Goal: Information Seeking & Learning: Find specific page/section

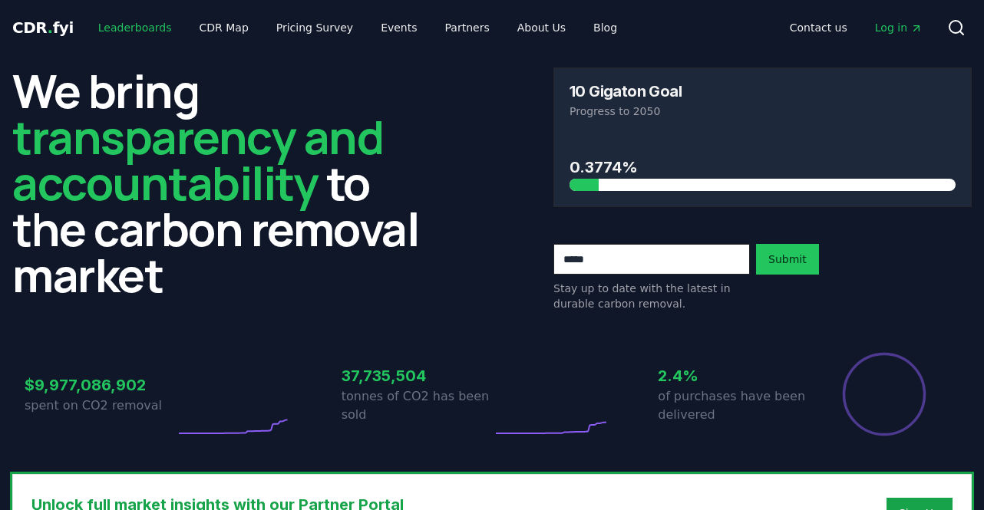
click at [149, 33] on link "Leaderboards" at bounding box center [135, 28] width 98 height 28
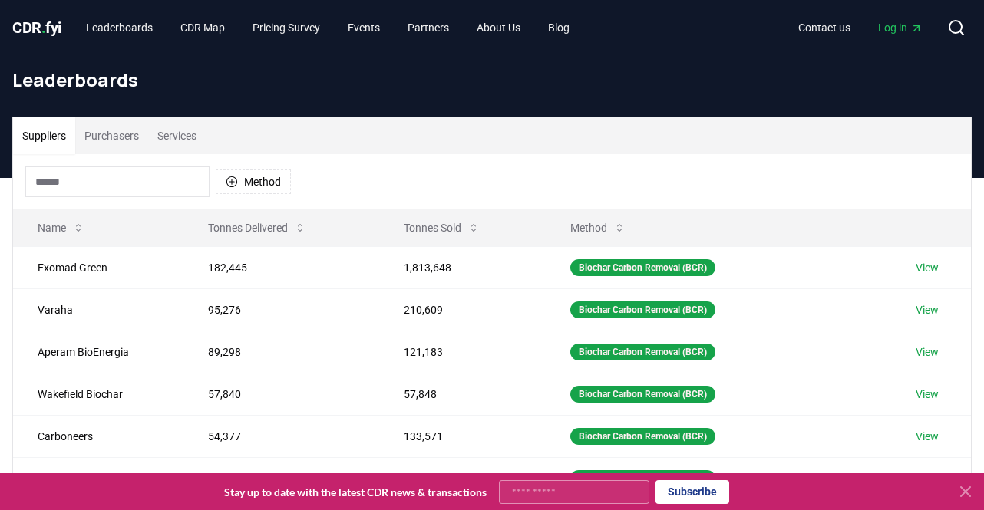
click at [110, 141] on button "Purchasers" at bounding box center [111, 135] width 73 height 37
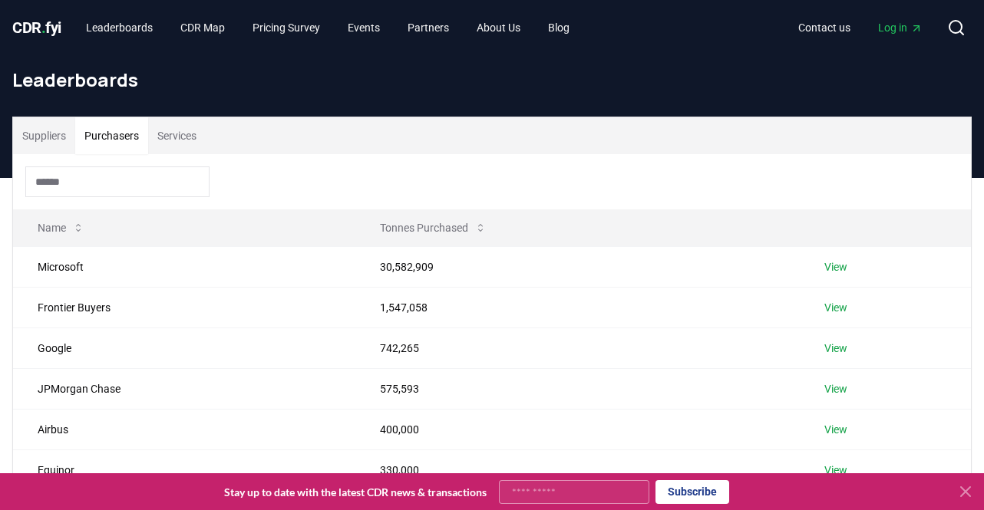
click at [104, 167] on input at bounding box center [117, 182] width 184 height 31
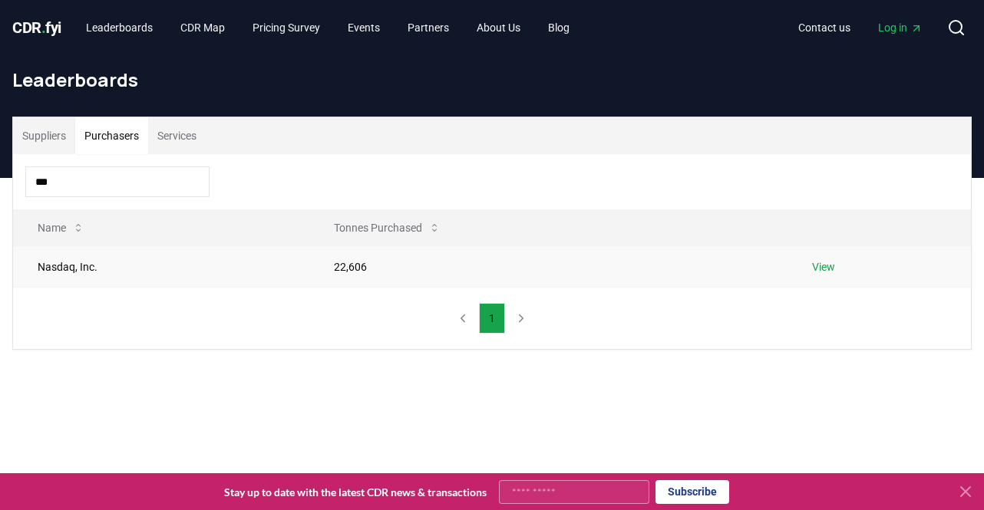
type input "***"
click at [828, 269] on link "View" at bounding box center [823, 266] width 23 height 15
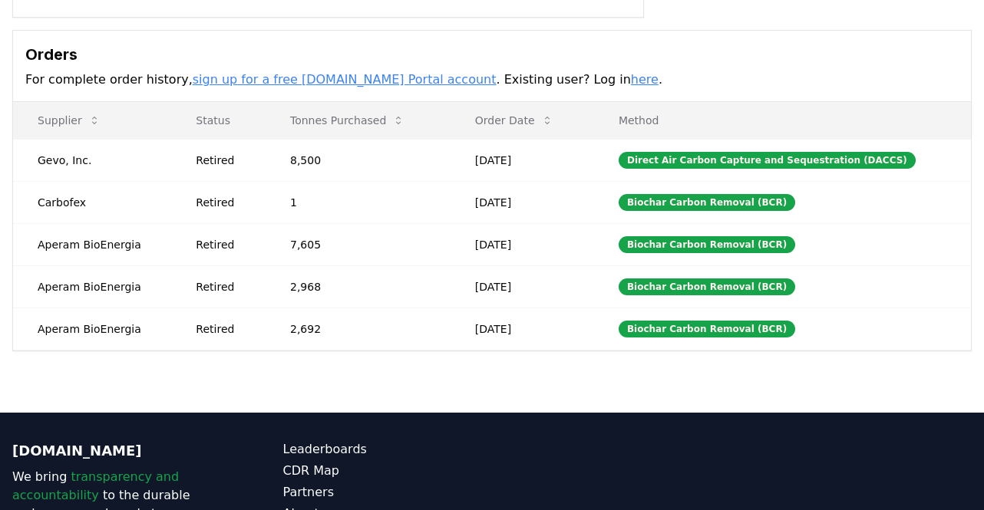
scroll to position [427, 0]
